Goal: Task Accomplishment & Management: Manage account settings

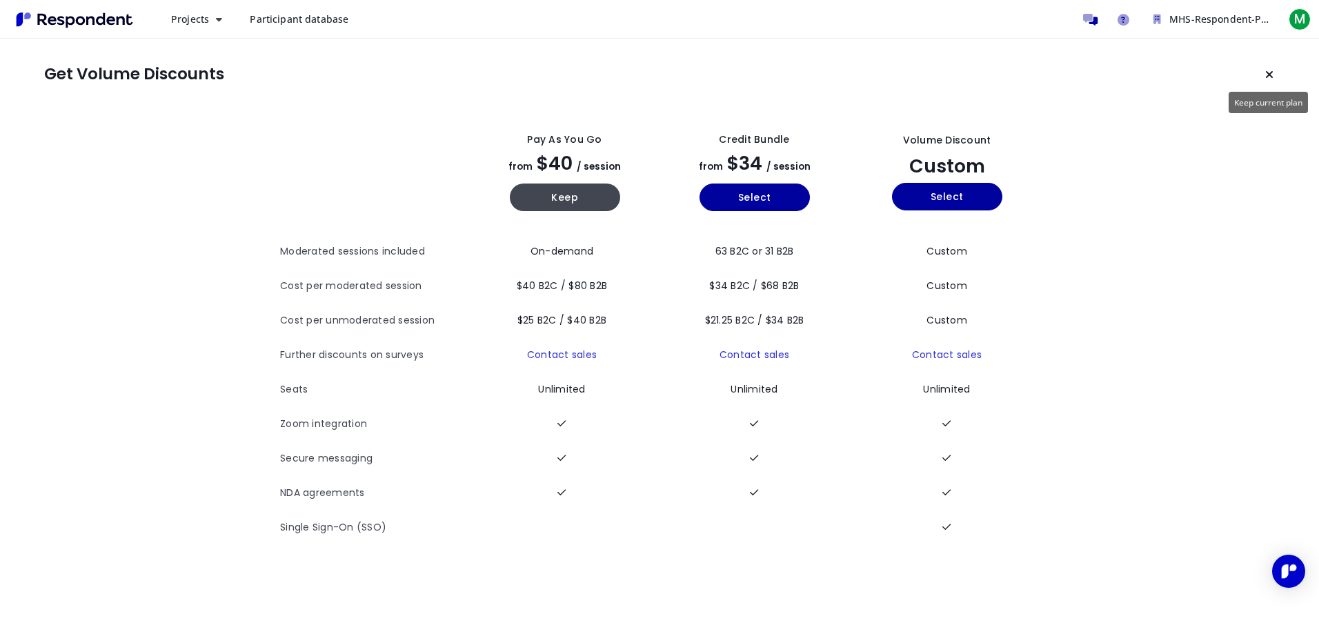
click at [1269, 74] on icon "Keep current plan" at bounding box center [1269, 74] width 8 height 11
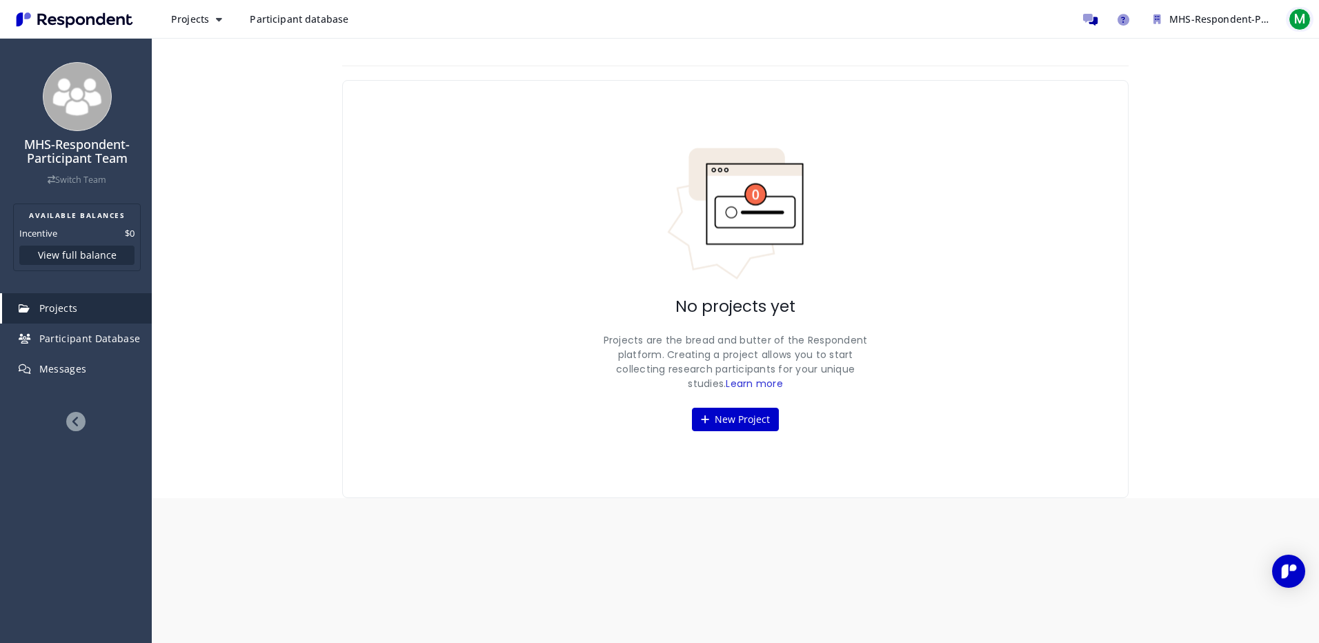
click at [1301, 17] on span "M" at bounding box center [1299, 19] width 22 height 22
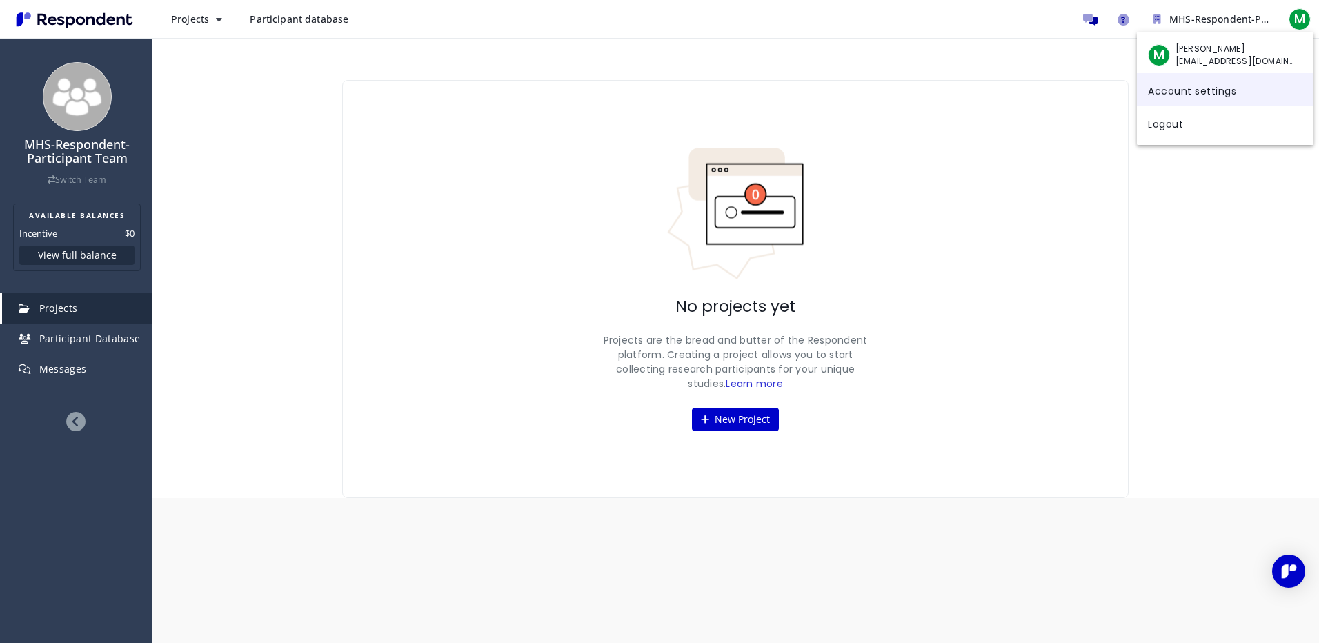
click at [1187, 101] on link "Account settings" at bounding box center [1225, 89] width 177 height 33
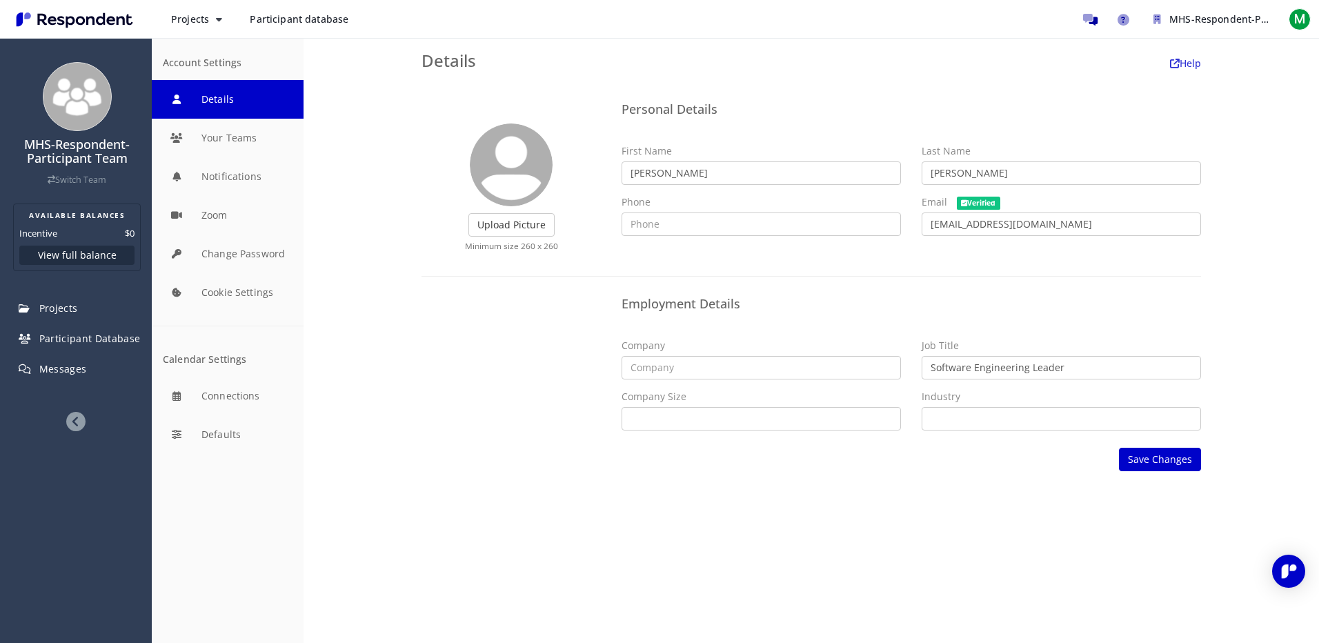
click at [63, 48] on div "MHS-Respondent-Participant Team Switch Team AVAILABLE BALANCES Incentive $0 Vie…" at bounding box center [76, 321] width 152 height 643
click at [63, 26] on img "Main navigation" at bounding box center [74, 19] width 127 height 23
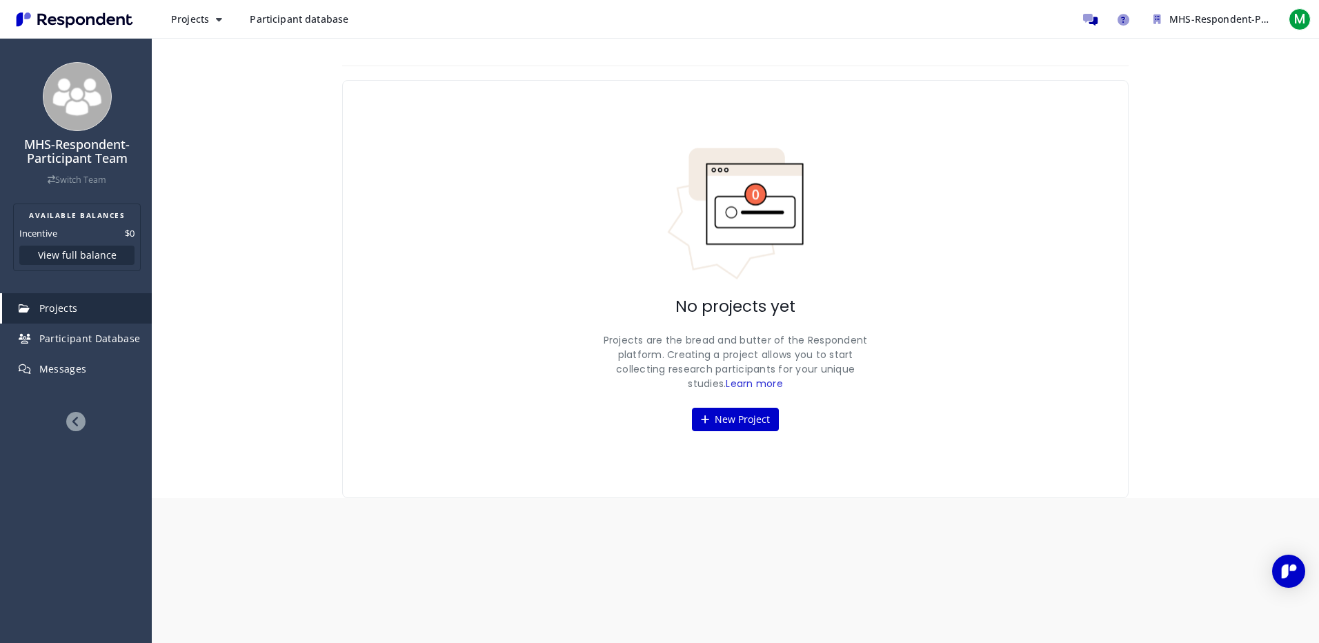
click at [848, 262] on div "No projects yet Projects are the bread and butter of the Respondent platform. C…" at bounding box center [735, 289] width 786 height 418
click at [1299, 16] on span "M" at bounding box center [1299, 19] width 22 height 22
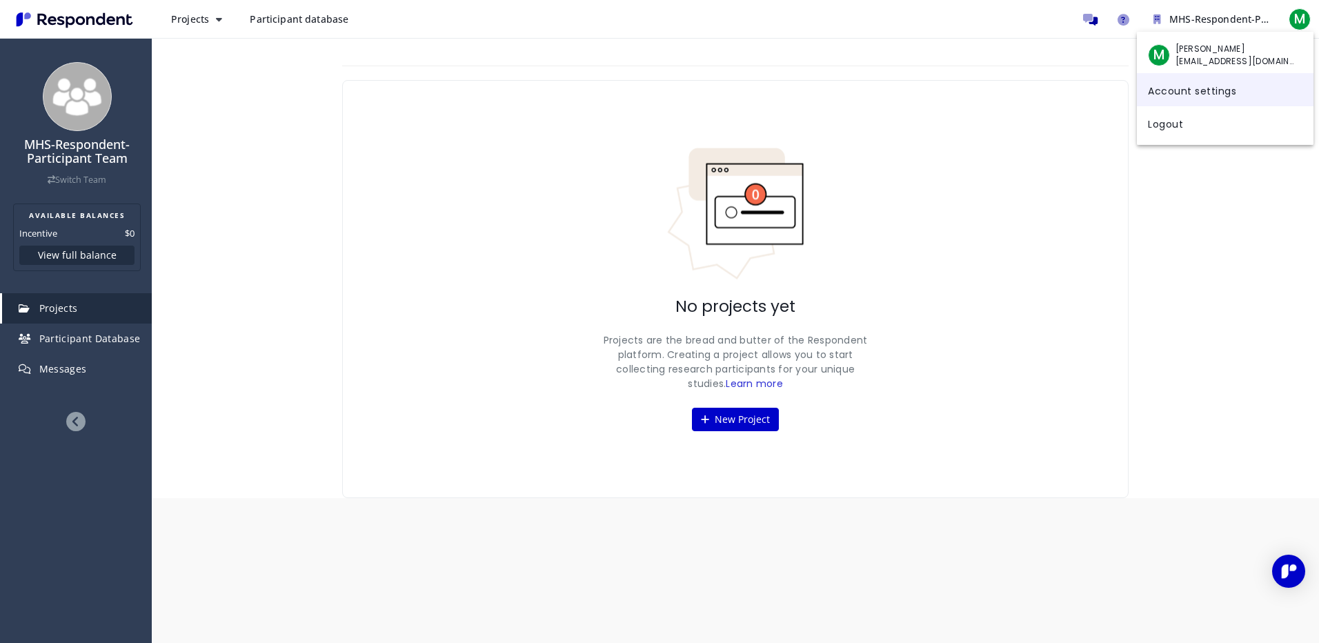
click at [1223, 88] on link "Account settings" at bounding box center [1225, 89] width 177 height 33
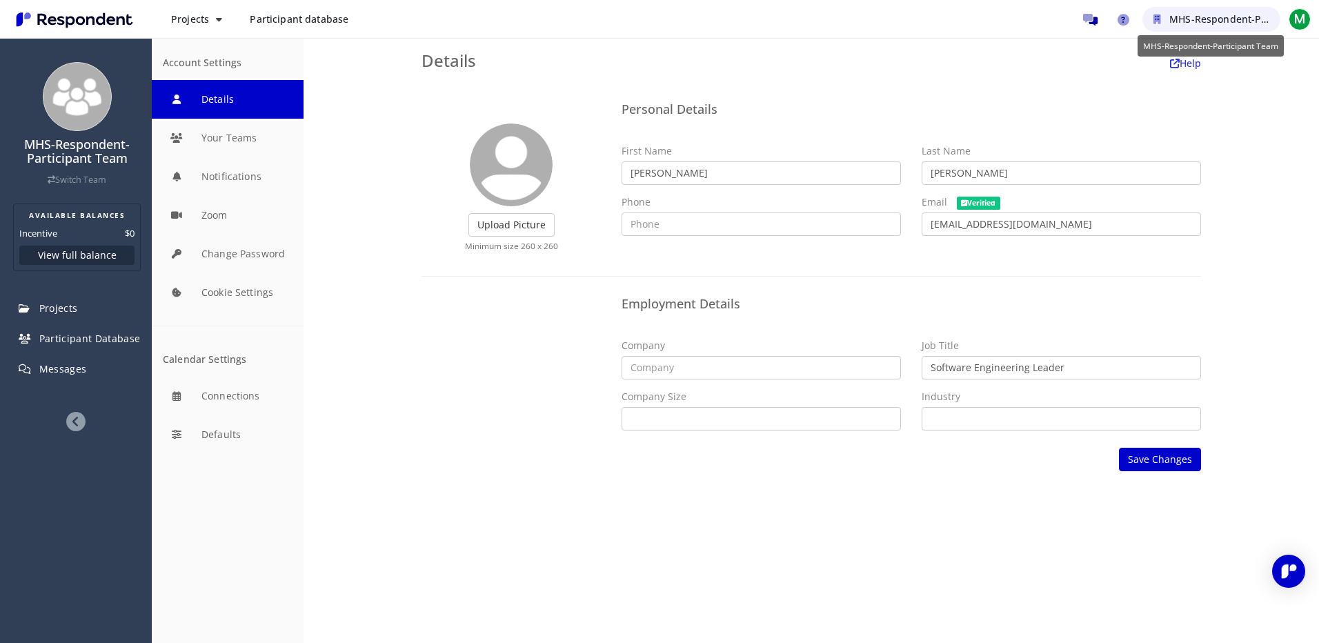
click at [1204, 12] on span "MHS-Respondent-Participant Team" at bounding box center [1252, 18] width 166 height 13
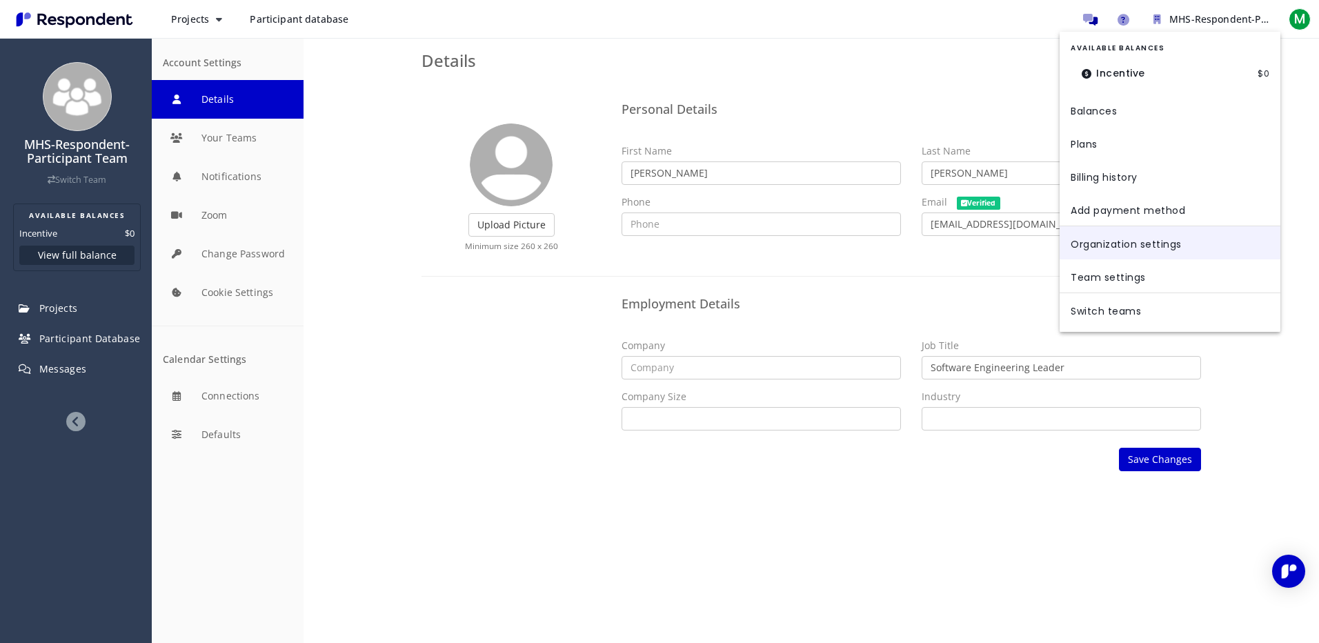
click at [1112, 240] on link "Organization settings" at bounding box center [1169, 242] width 221 height 33
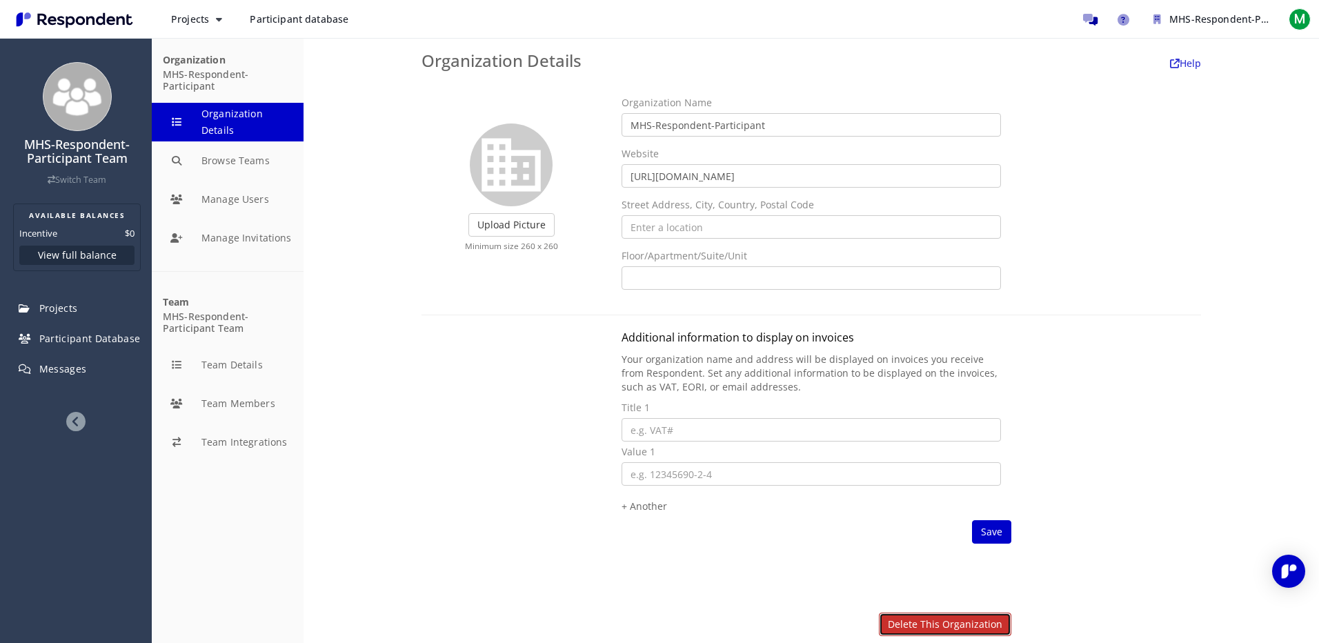
click at [934, 628] on link "Delete this organization" at bounding box center [945, 623] width 132 height 23
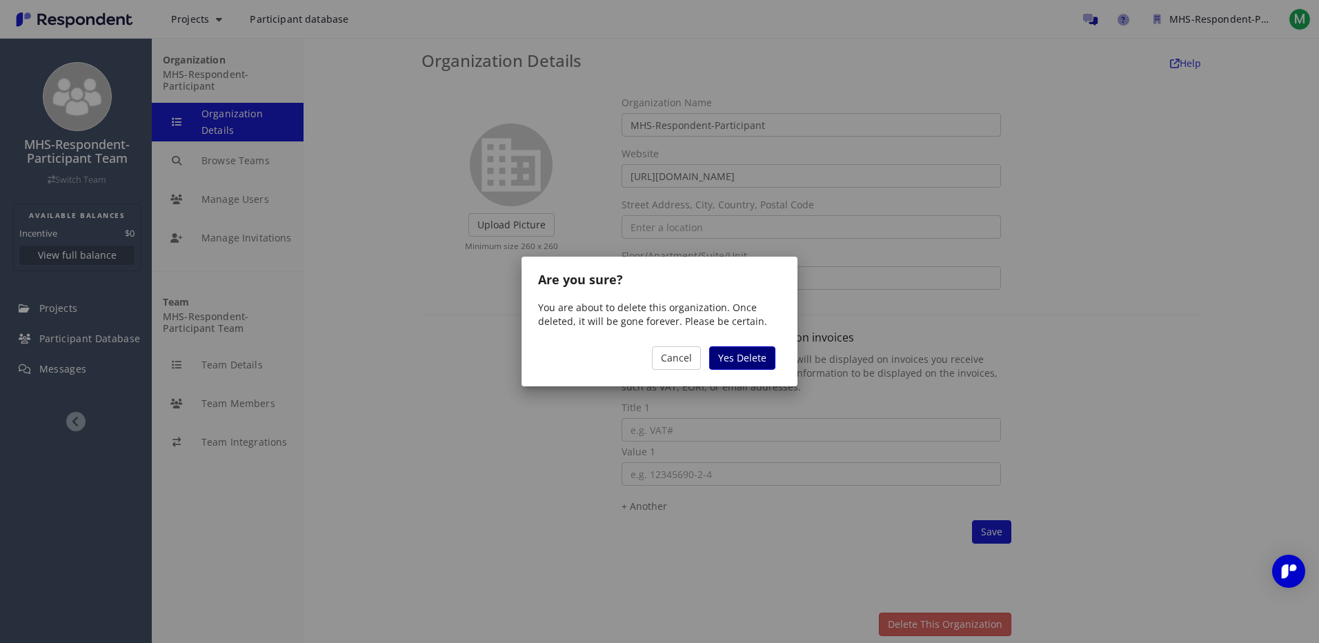
click at [722, 351] on span "Yes Delete" at bounding box center [742, 357] width 48 height 13
